Goal: Information Seeking & Learning: Learn about a topic

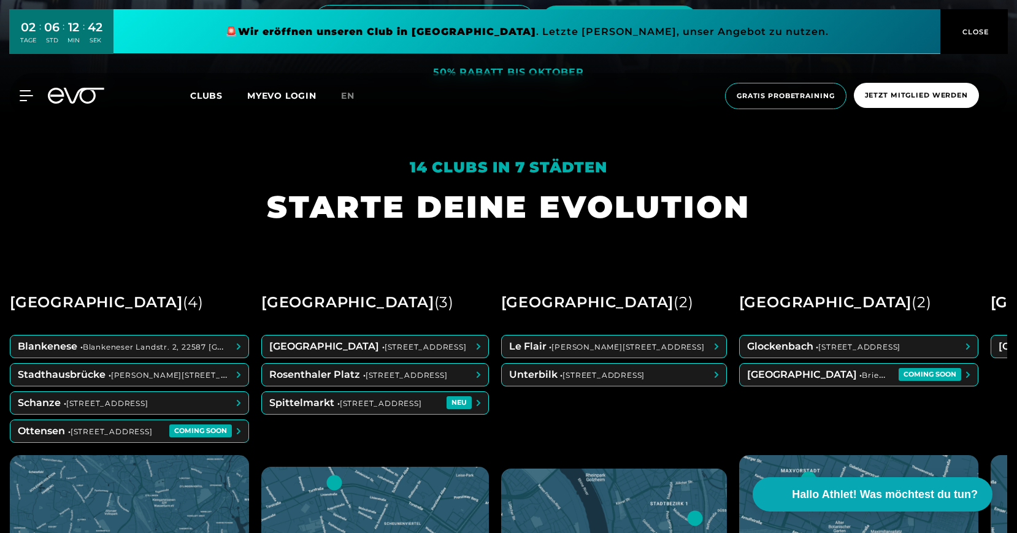
scroll to position [140, 0]
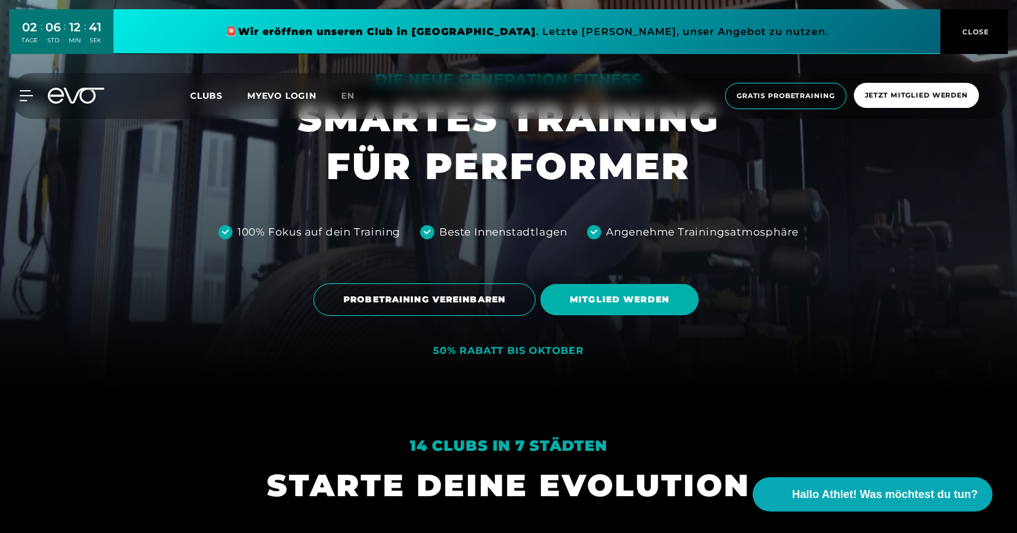
click at [199, 102] on div "Clubs MYEVO LOGIN" at bounding box center [265, 96] width 151 height 14
click at [200, 99] on span "Clubs" at bounding box center [206, 95] width 33 height 11
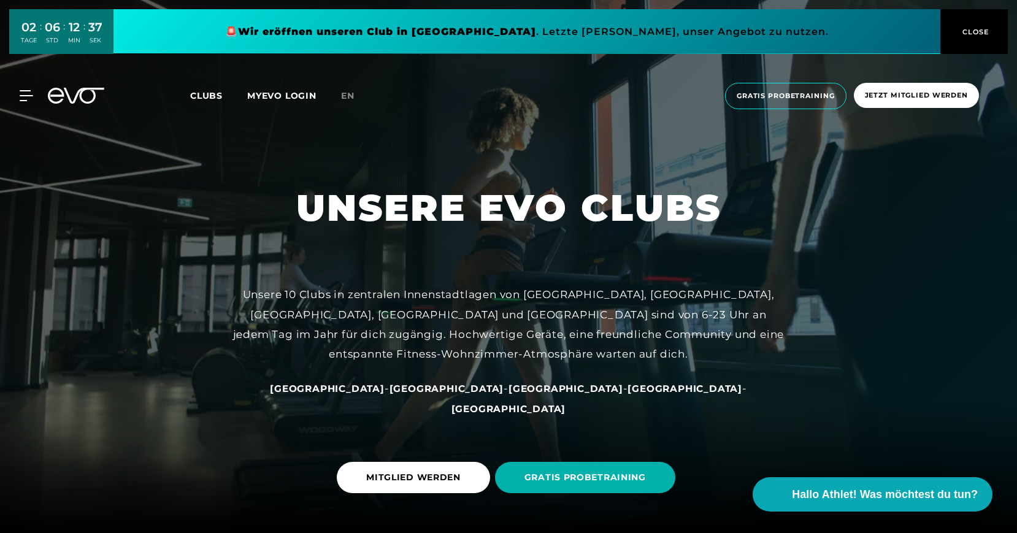
click at [223, 94] on link "Clubs" at bounding box center [218, 96] width 57 height 12
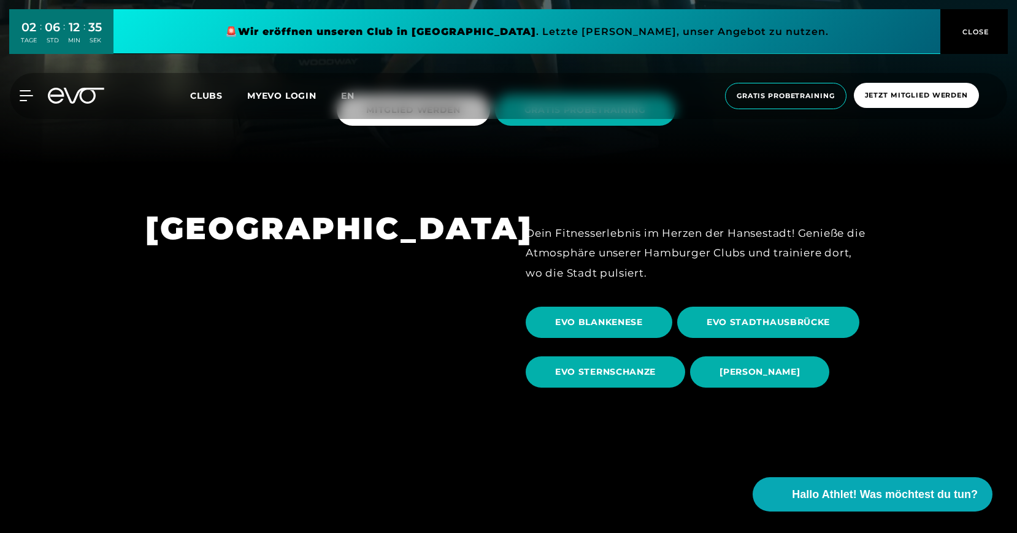
scroll to position [545, 0]
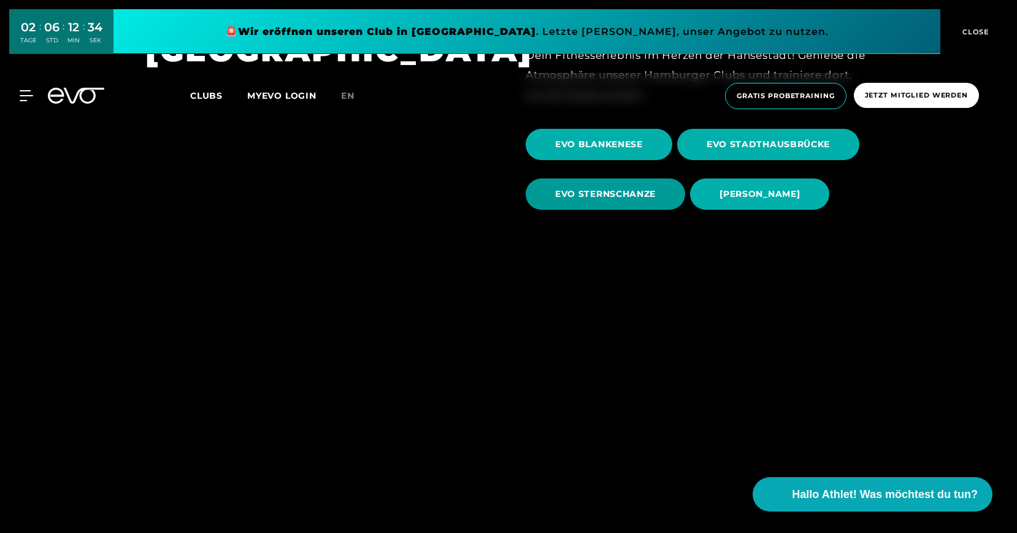
click at [653, 195] on span "EVO STERNSCHANZE" at bounding box center [605, 194] width 101 height 13
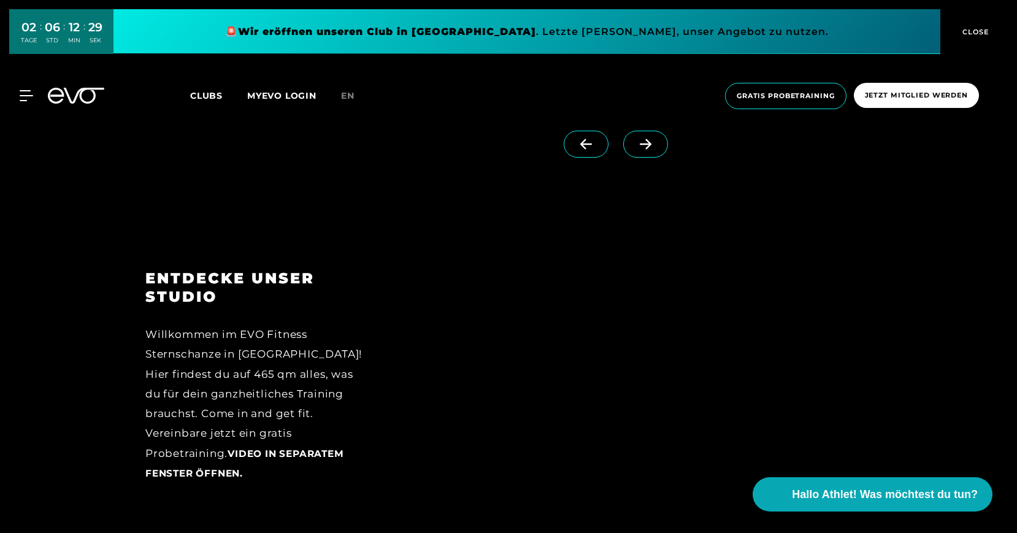
scroll to position [1623, 0]
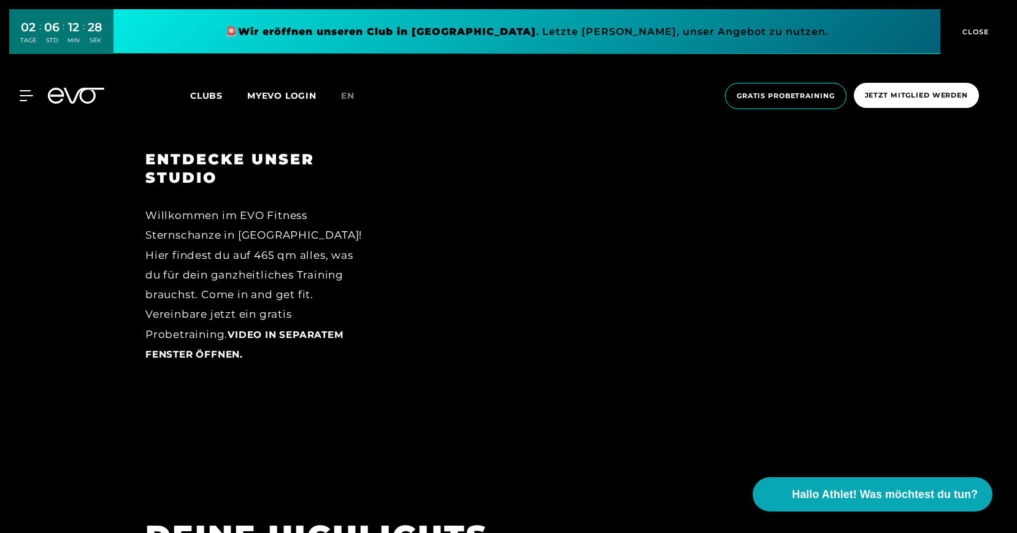
click at [435, 416] on div at bounding box center [635, 290] width 473 height 280
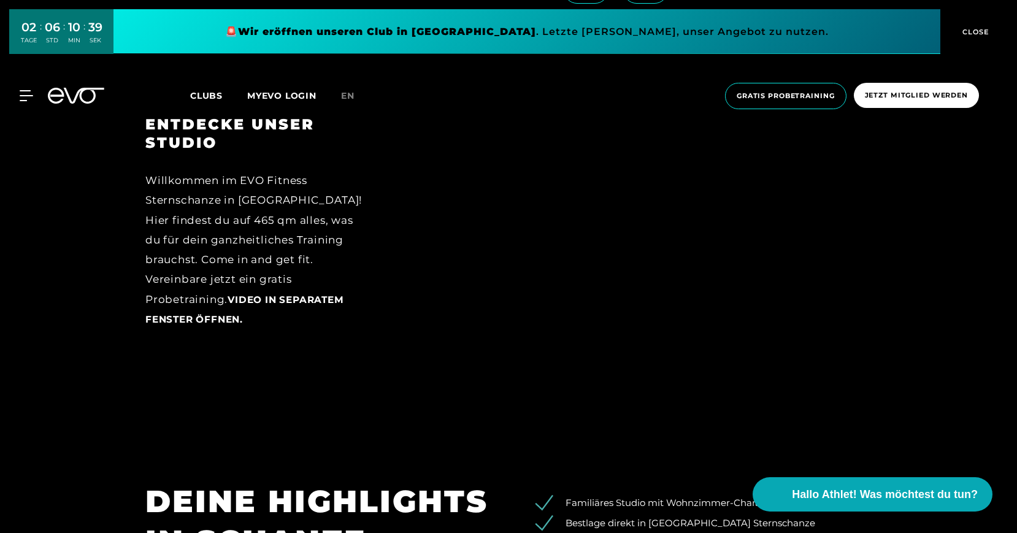
scroll to position [1616, 0]
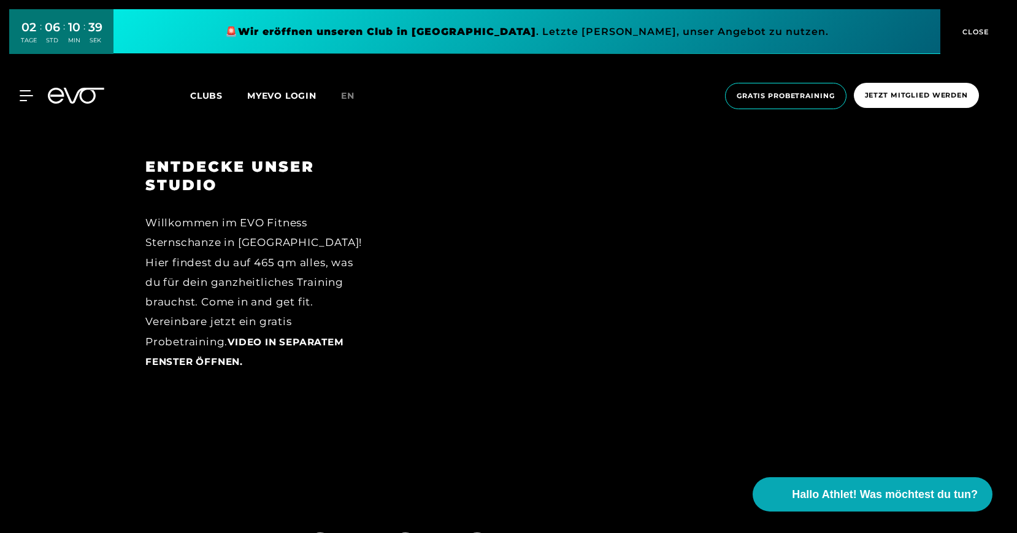
click at [323, 333] on div "Willkommen im EVO Fitness Sternschanze in [GEOGRAPHIC_DATA]! Hier findest du au…" at bounding box center [254, 292] width 219 height 158
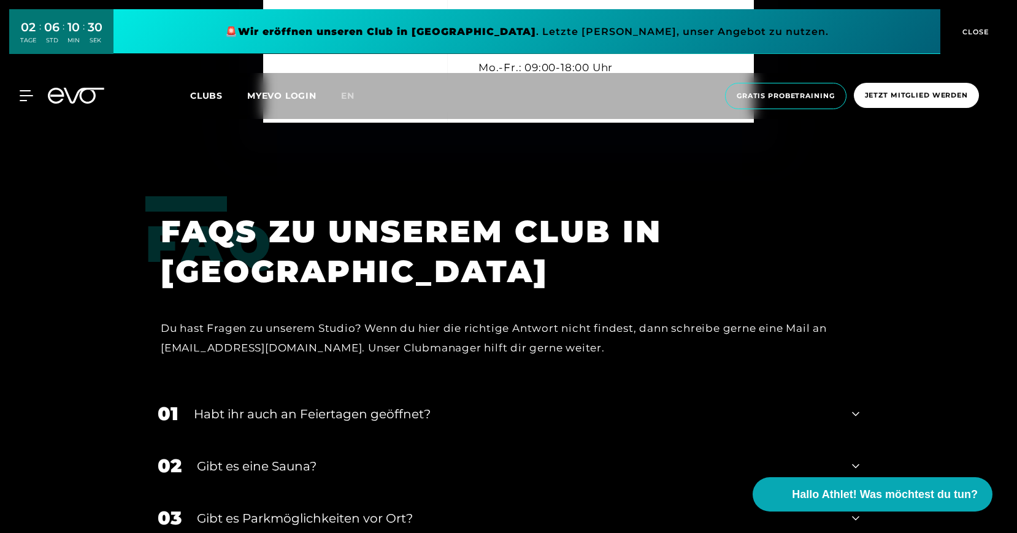
scroll to position [4036, 0]
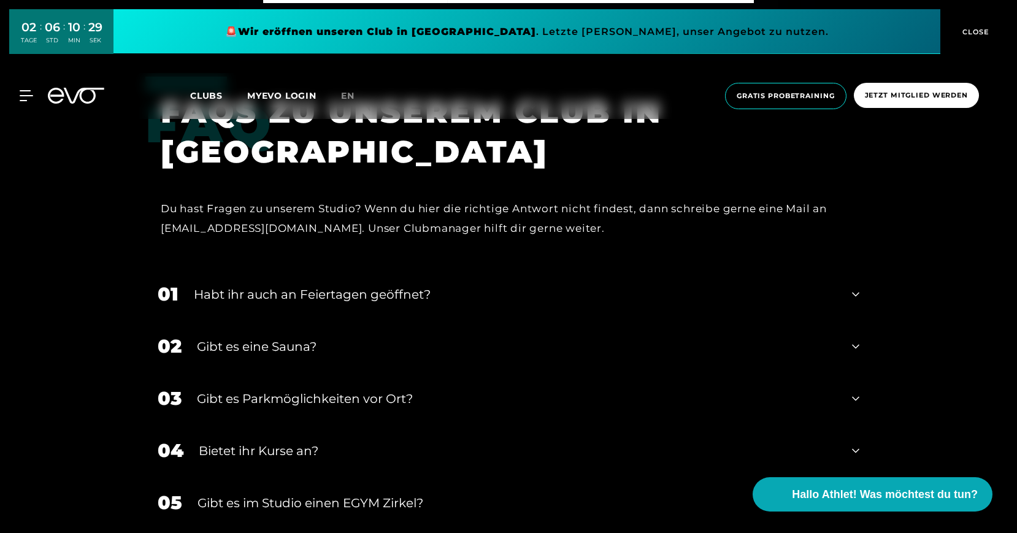
click at [375, 286] on div "Habt ihr auch an Feiertagen geöffnet?" at bounding box center [515, 294] width 643 height 18
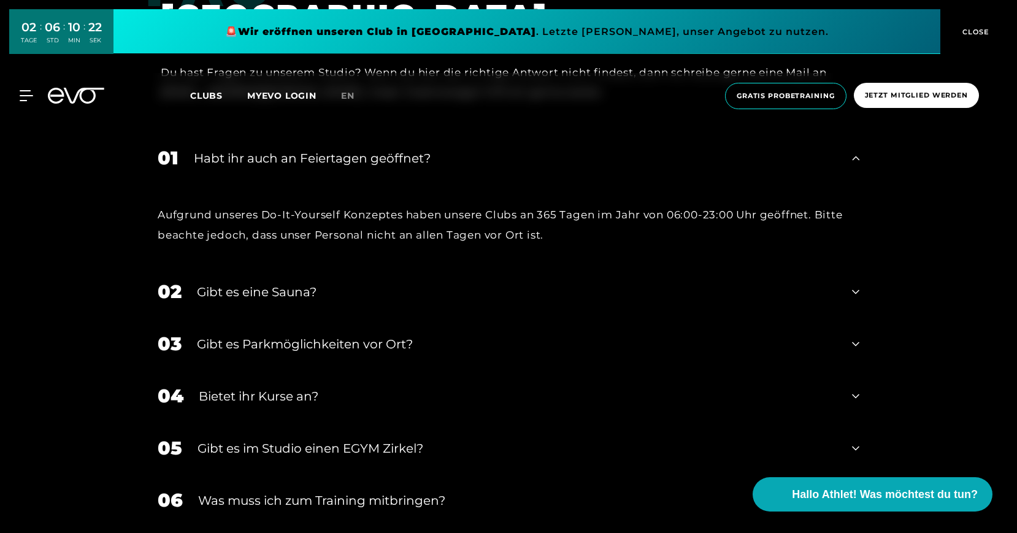
scroll to position [4176, 0]
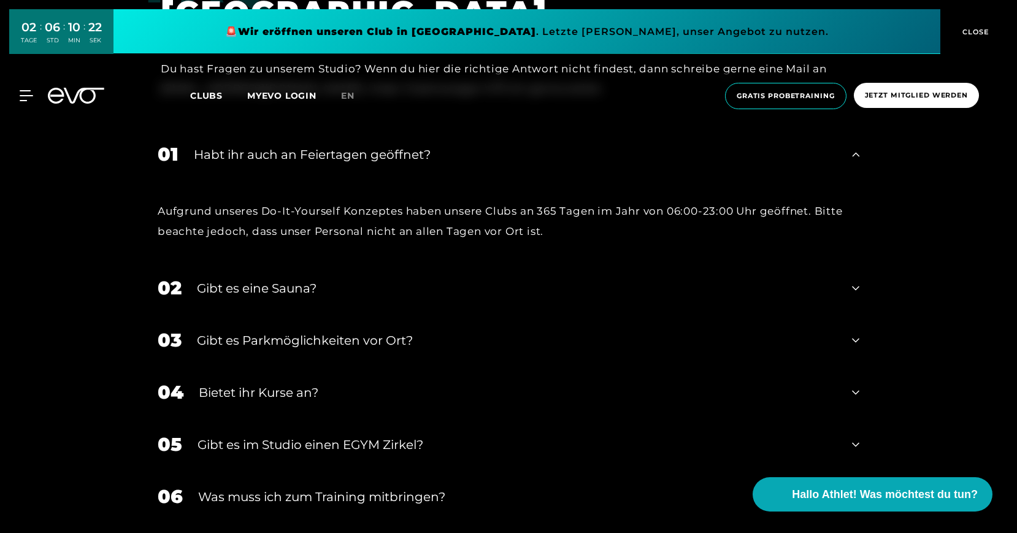
click at [313, 388] on div "Bietet ihr Kurse an?" at bounding box center [518, 392] width 638 height 18
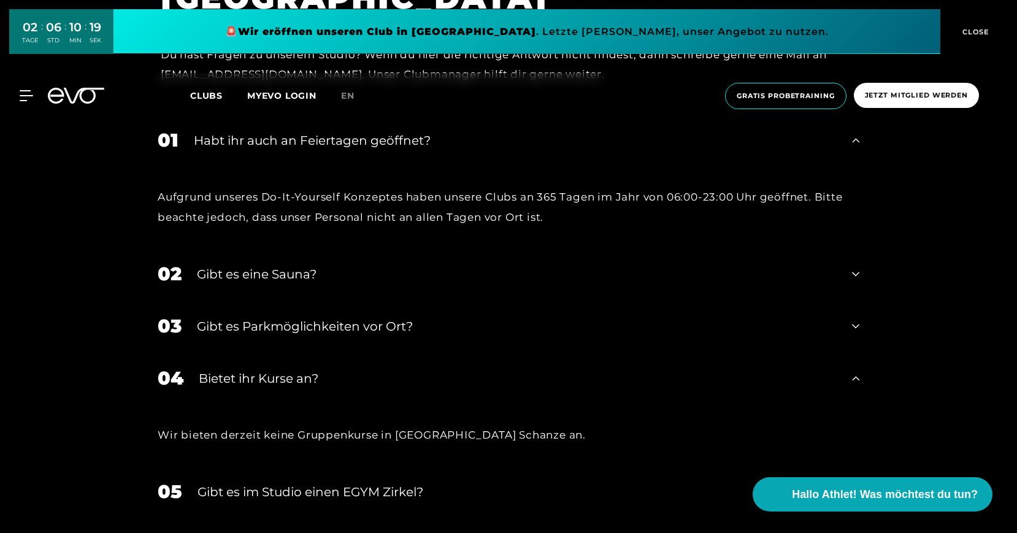
scroll to position [4304, 0]
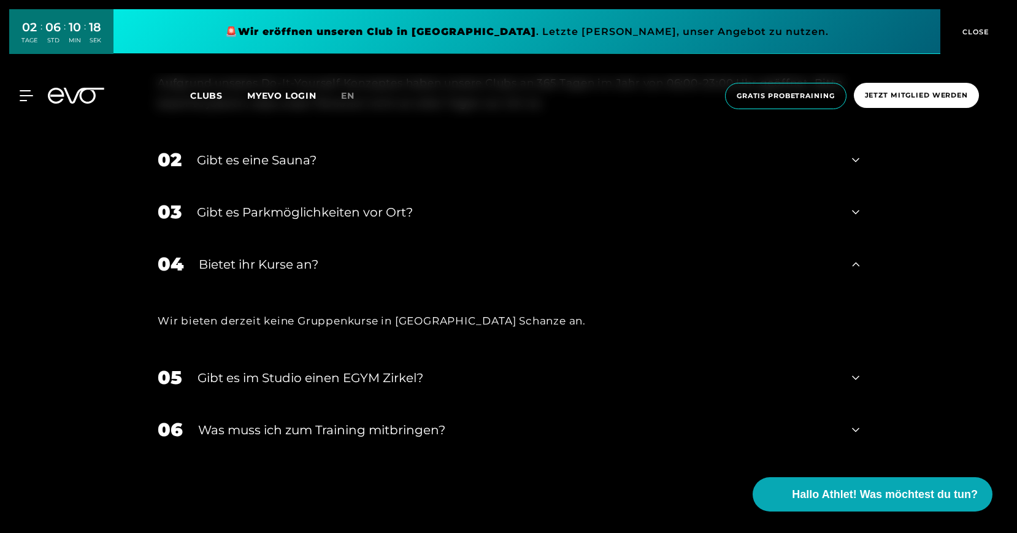
click at [323, 389] on div "05 Gibt es im Studio einen EGYM Zirkel?" at bounding box center [508, 377] width 726 height 52
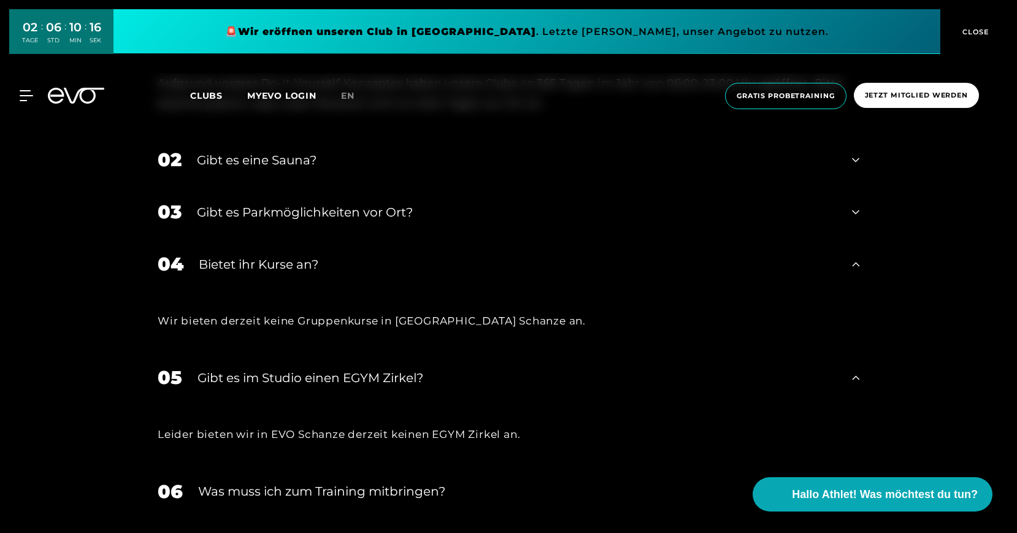
click at [322, 388] on div "05 Gibt es im Studio einen EGYM Zirkel?" at bounding box center [508, 377] width 726 height 52
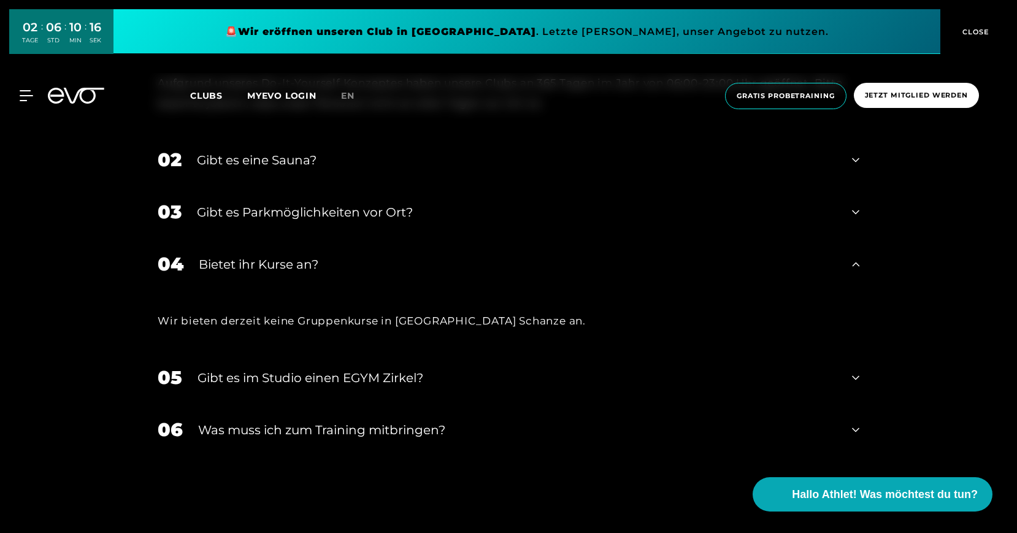
click at [335, 431] on div "Was muss ich zum Training mitbringen?" at bounding box center [517, 430] width 638 height 18
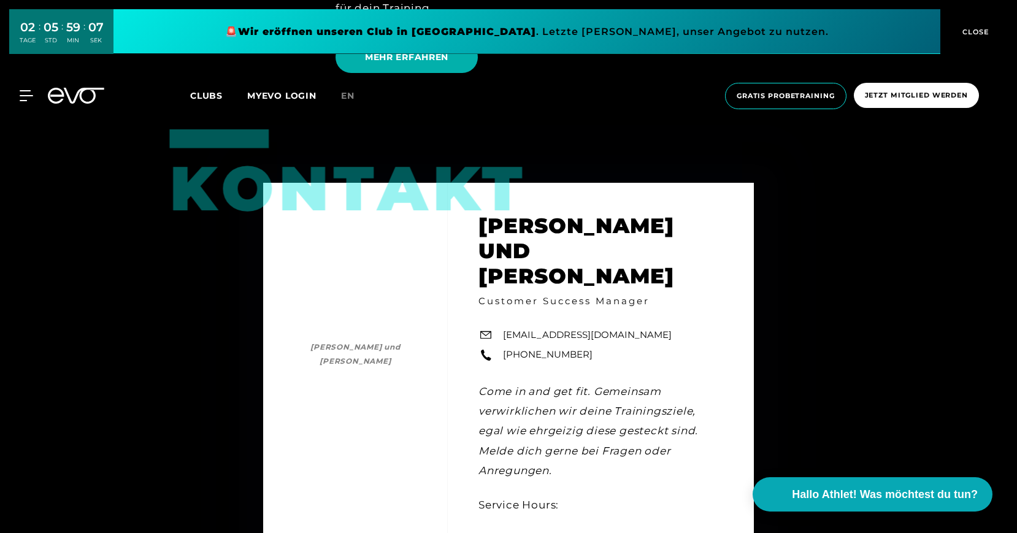
scroll to position [3268, 0]
